Goal: Transaction & Acquisition: Purchase product/service

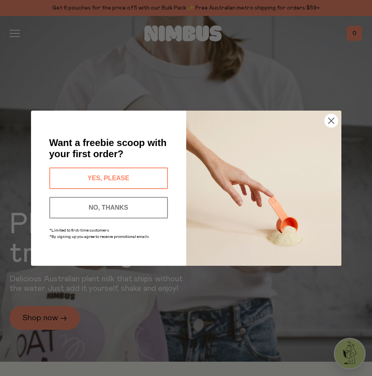
click at [332, 119] on circle "Close dialog" at bounding box center [331, 120] width 13 height 13
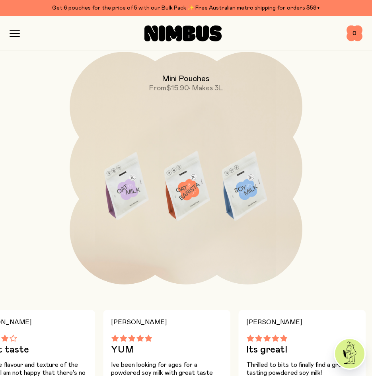
scroll to position [1682, 0]
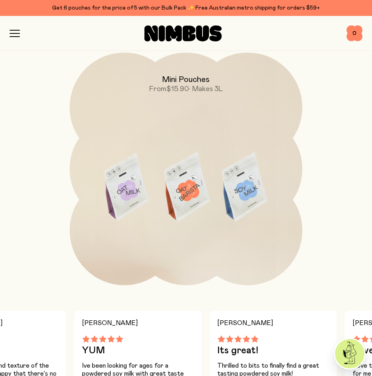
click at [16, 30] on icon "button" at bounding box center [15, 33] width 10 height 7
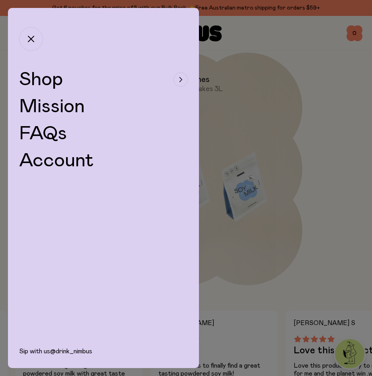
click at [38, 77] on span "Shop" at bounding box center [41, 79] width 44 height 19
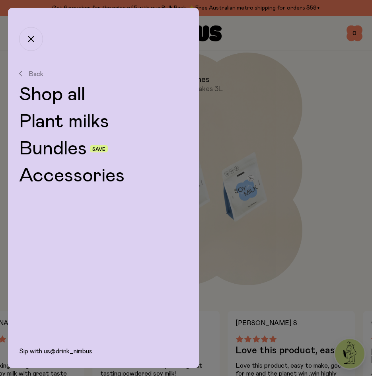
click at [52, 129] on link "Plant milks" at bounding box center [103, 121] width 169 height 19
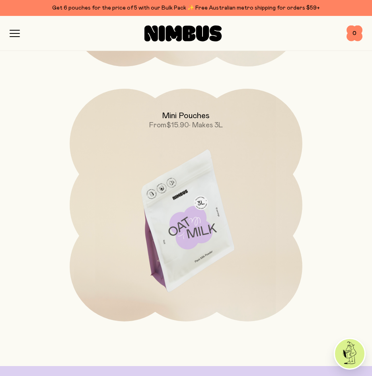
scroll to position [844, 0]
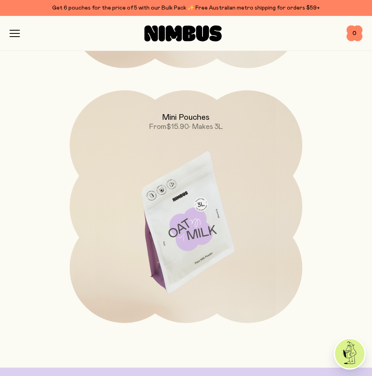
click at [191, 199] on img at bounding box center [186, 227] width 233 height 274
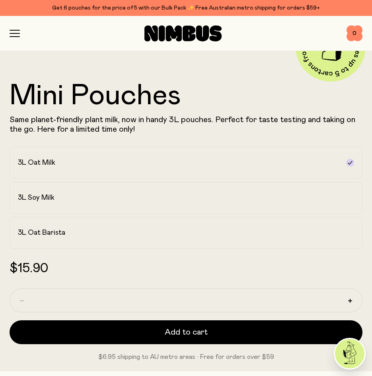
scroll to position [365, 0]
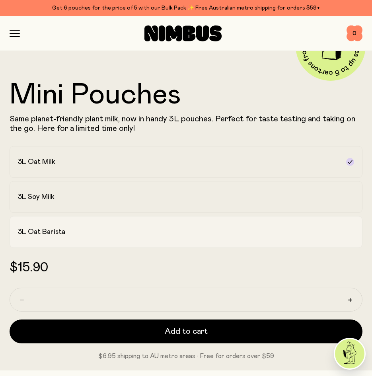
click at [64, 225] on label "3L Oat Barista" at bounding box center [186, 232] width 353 height 32
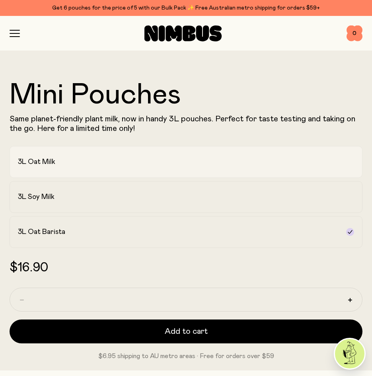
click at [83, 163] on div "3L Oat Milk" at bounding box center [179, 162] width 322 height 10
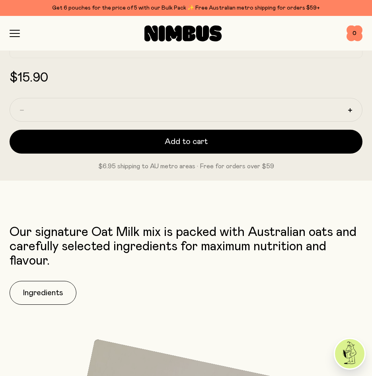
scroll to position [555, 0]
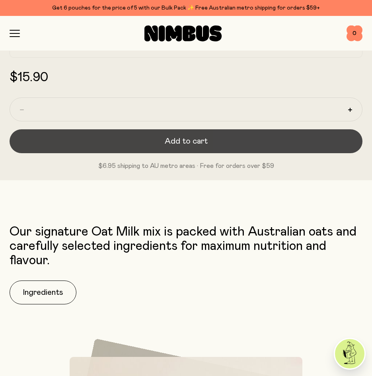
click at [79, 144] on button "Add to cart" at bounding box center [186, 141] width 353 height 24
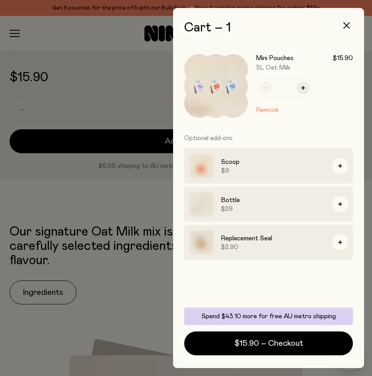
scroll to position [0, 0]
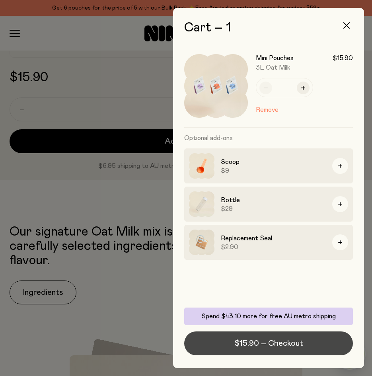
click at [236, 348] on span "$15.90 – Checkout" at bounding box center [269, 343] width 69 height 11
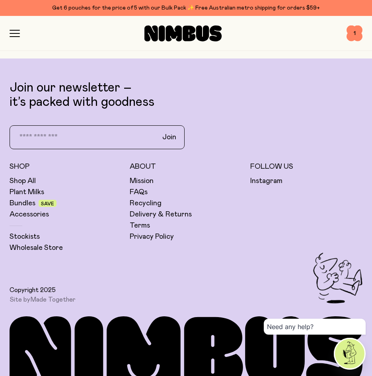
scroll to position [2956, 0]
click at [139, 191] on link "FAQs" at bounding box center [139, 193] width 18 height 10
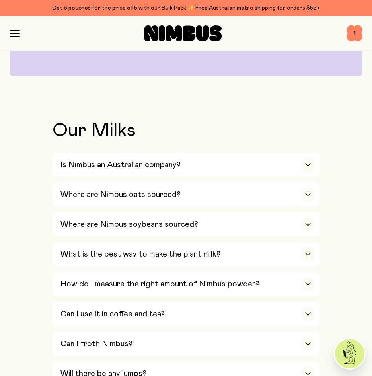
scroll to position [196, 0]
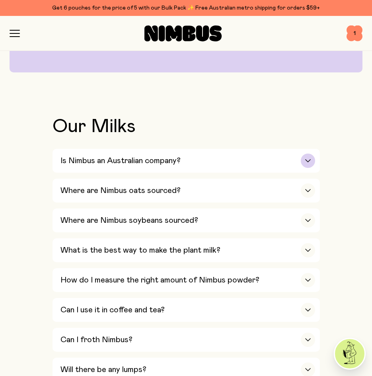
click at [133, 164] on h3 "Is Nimbus an Australian company?" at bounding box center [121, 161] width 120 height 10
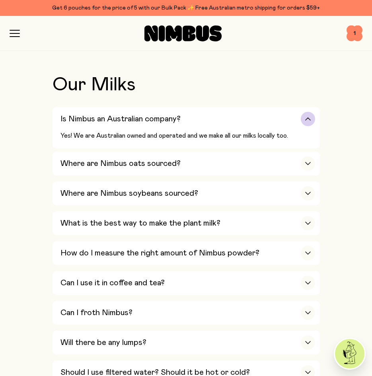
scroll to position [239, 0]
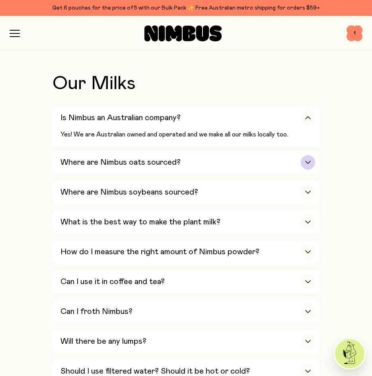
click at [133, 164] on h3 "Where are Nimbus oats sourced?" at bounding box center [121, 163] width 120 height 10
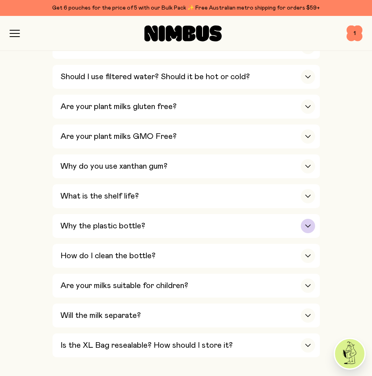
scroll to position [589, 0]
